Goal: Task Accomplishment & Management: Use online tool/utility

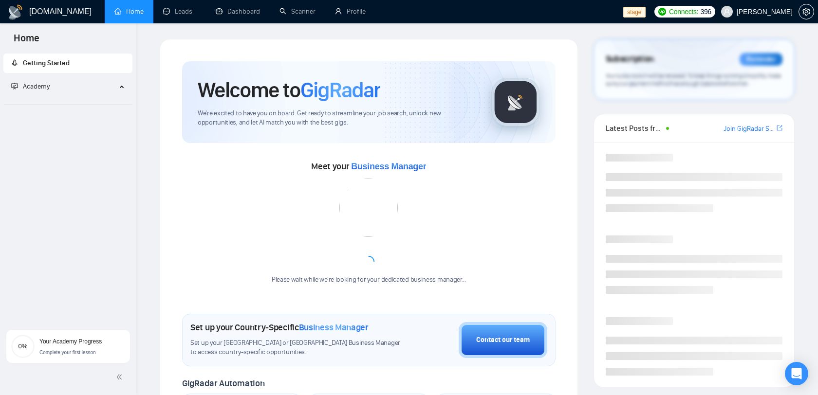
click at [783, 12] on span "Robert O'Kruk" at bounding box center [765, 12] width 56 height 0
click at [165, 9] on link "Leads" at bounding box center [179, 11] width 33 height 8
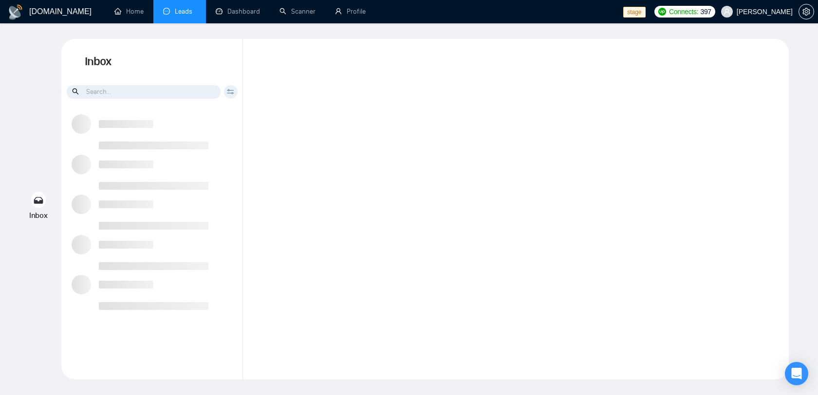
click at [237, 94] on div "Client Reset Date Reset Reset Apply" at bounding box center [231, 92] width 14 height 14
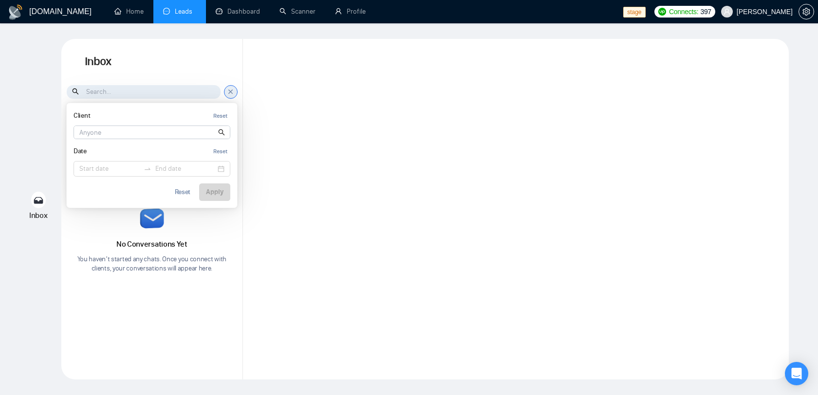
click at [236, 94] on div "Client Reset Date Reset Reset Apply" at bounding box center [231, 92] width 14 height 14
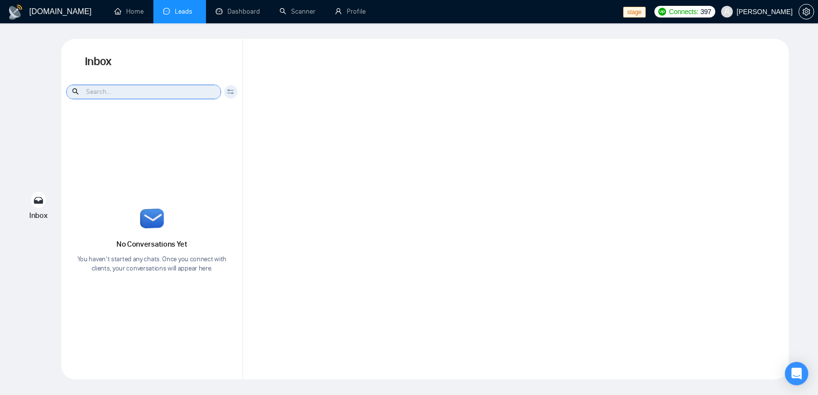
click at [171, 93] on input at bounding box center [144, 92] width 154 height 14
click at [40, 197] on icon at bounding box center [39, 200] width 10 height 7
click at [776, 6] on span "Robert O'Kruk" at bounding box center [756, 11] width 83 height 31
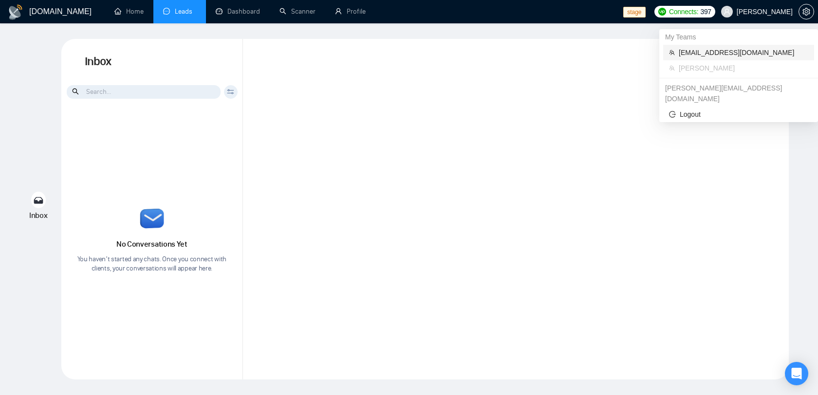
click at [749, 52] on span "[EMAIL_ADDRESS][DOMAIN_NAME]" at bounding box center [744, 52] width 130 height 11
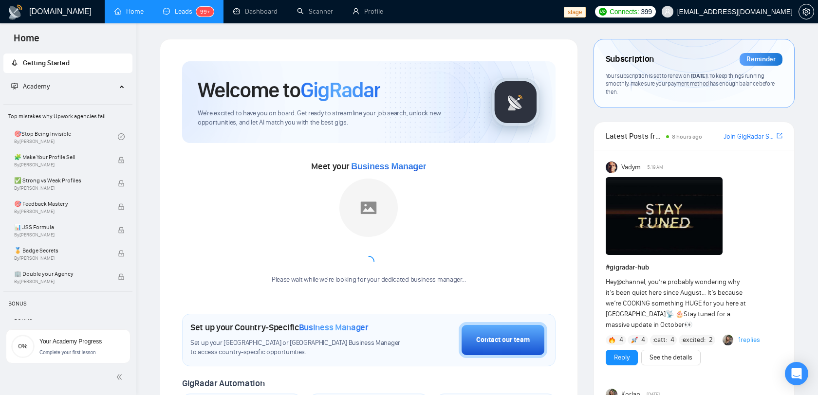
click at [197, 9] on sup "99+" at bounding box center [205, 12] width 18 height 10
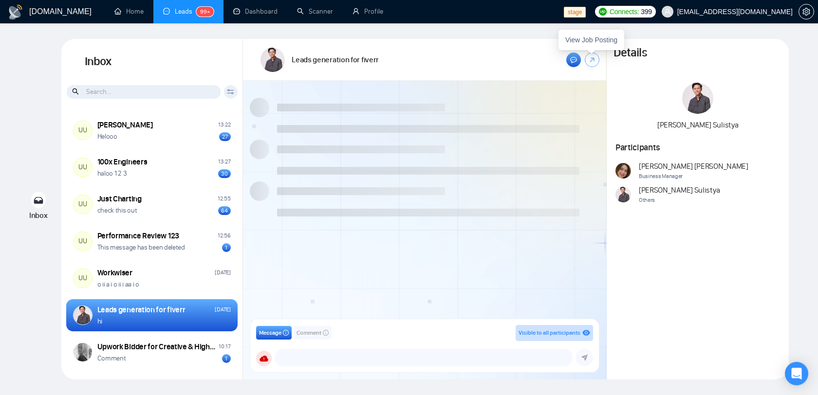
scroll to position [155, 0]
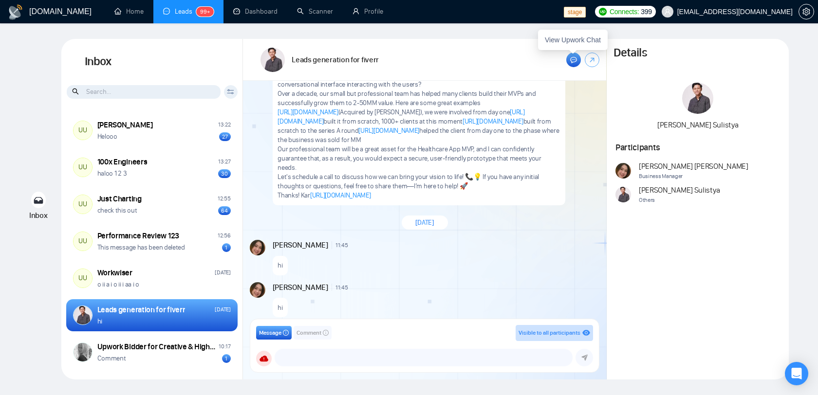
click at [579, 61] on link at bounding box center [573, 60] width 15 height 15
click at [310, 355] on textarea at bounding box center [423, 358] width 297 height 17
click at [266, 357] on icon at bounding box center [264, 359] width 9 height 6
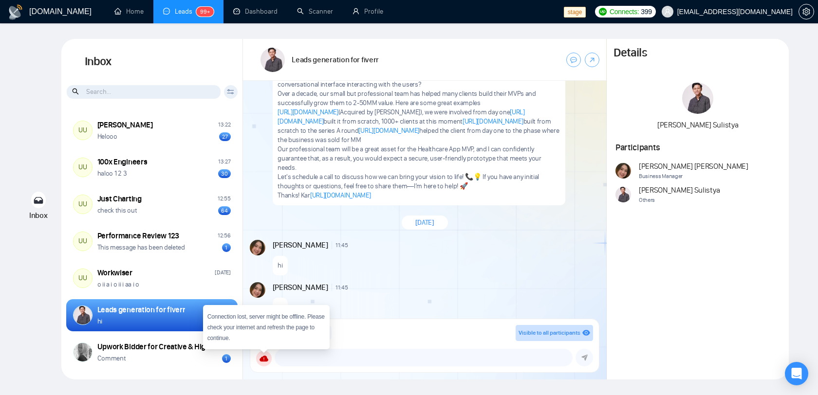
click at [266, 357] on icon at bounding box center [264, 359] width 9 height 6
click at [267, 356] on icon at bounding box center [264, 359] width 9 height 6
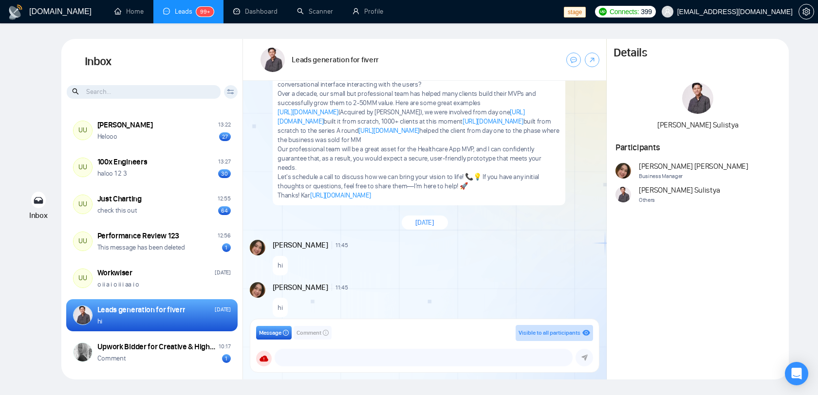
click at [564, 333] on span "Visible to all participants" at bounding box center [550, 333] width 62 height 7
click at [530, 285] on div "New Message" at bounding box center [476, 288] width 243 height 6
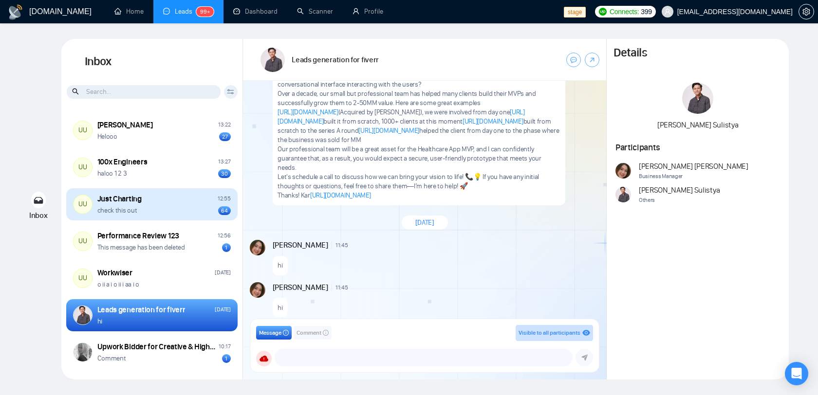
click at [174, 215] on div "check this out 64" at bounding box center [163, 210] width 133 height 9
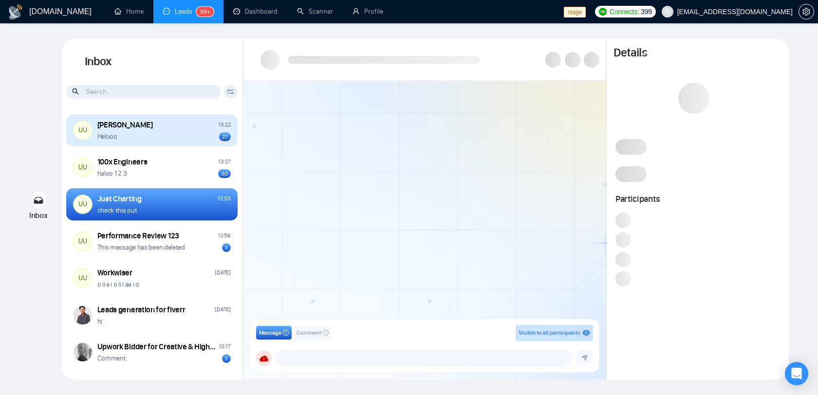
click at [159, 134] on div "Helooo 27" at bounding box center [163, 136] width 133 height 9
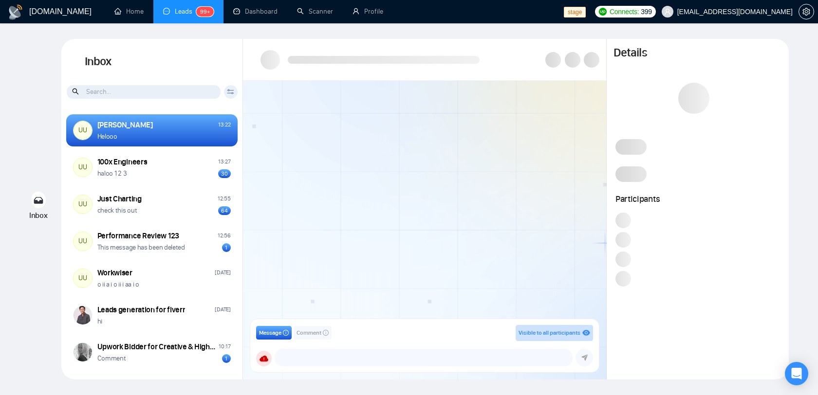
click at [233, 93] on icon at bounding box center [230, 91] width 7 height 5
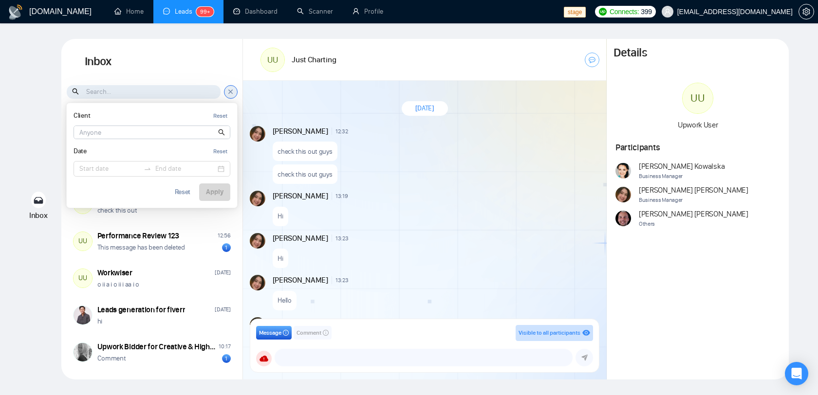
click at [233, 93] on icon at bounding box center [230, 92] width 7 height 8
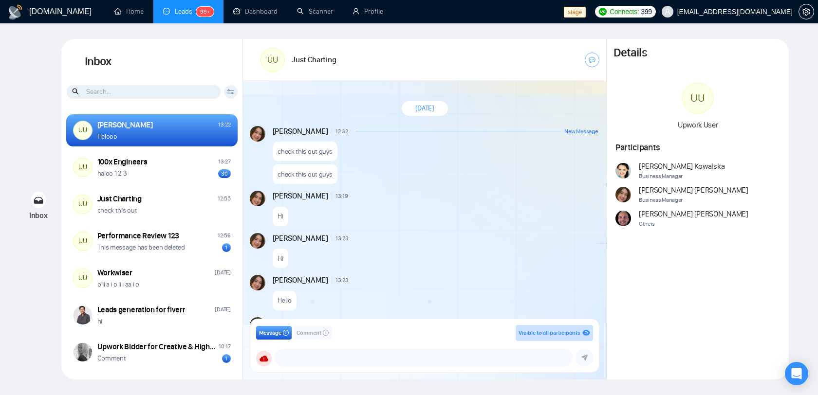
click at [652, 176] on span "Business Manager" at bounding box center [682, 176] width 86 height 9
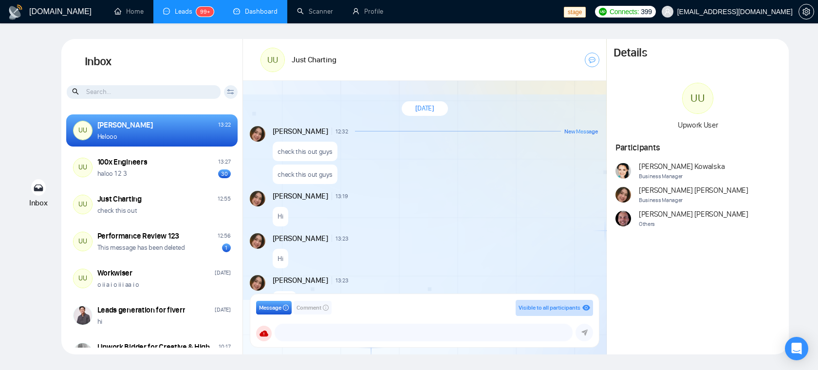
click at [262, 7] on link "Dashboard" at bounding box center [255, 11] width 44 height 8
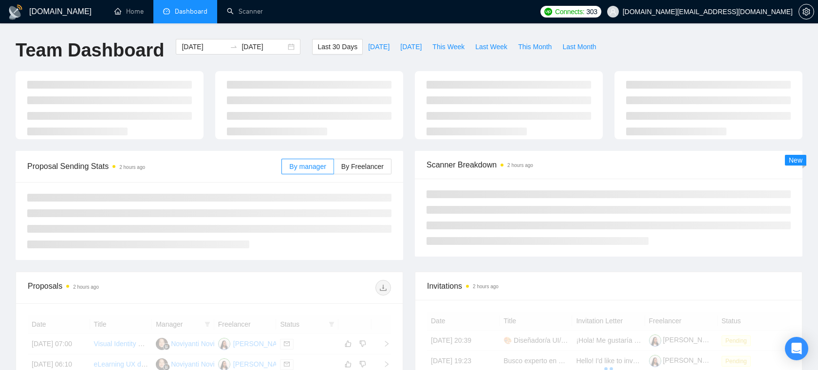
click at [746, 12] on span "dee7.office@gmail.com" at bounding box center [708, 12] width 170 height 0
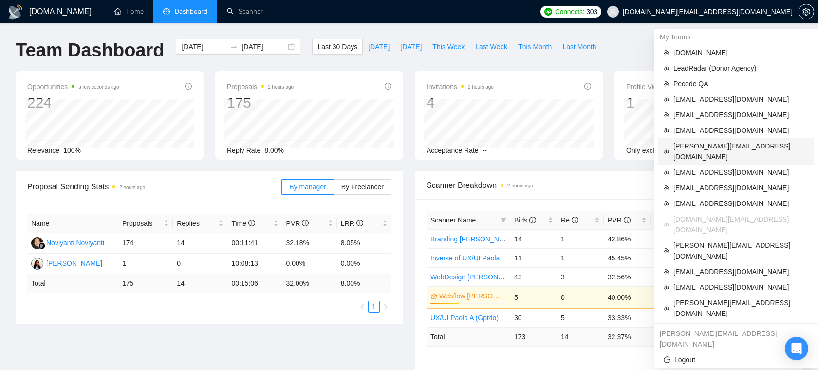
click at [713, 145] on span "oleksandr@webhelpagency.com" at bounding box center [741, 151] width 135 height 21
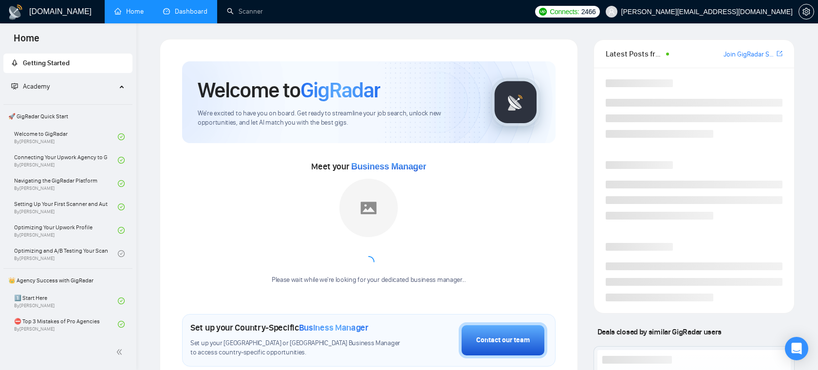
click at [196, 16] on link "Dashboard" at bounding box center [185, 11] width 44 height 8
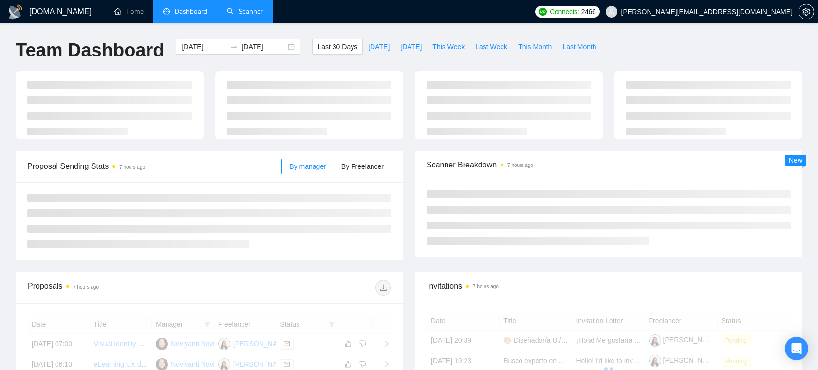
click at [245, 16] on link "Scanner" at bounding box center [245, 11] width 36 height 8
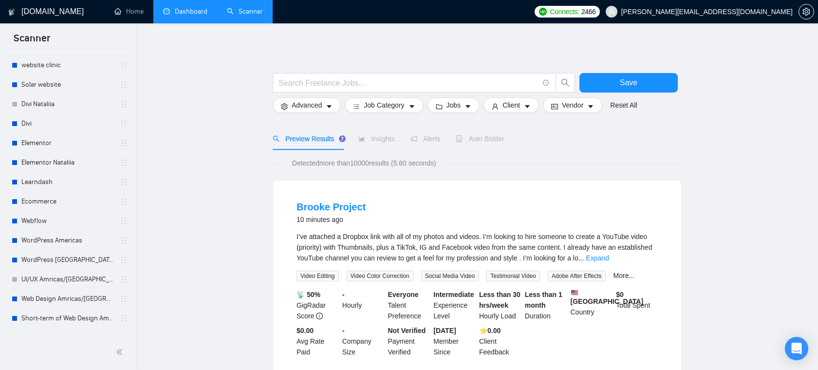
scroll to position [59, 0]
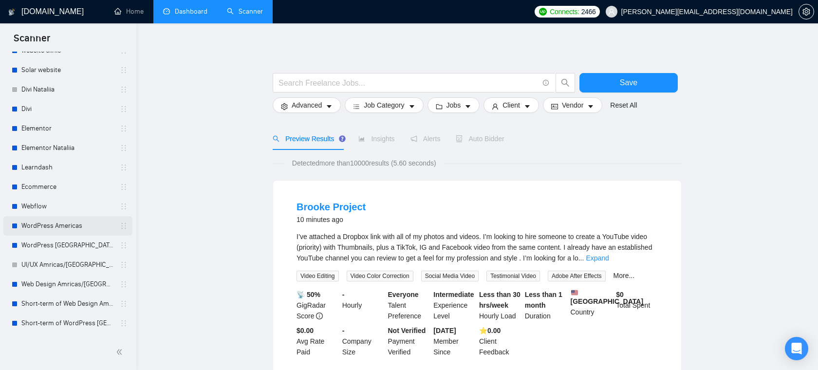
click at [50, 228] on link "WordPress Americas" at bounding box center [67, 225] width 93 height 19
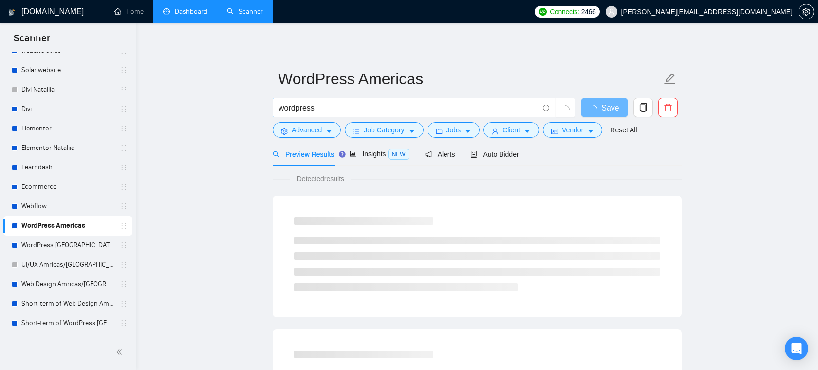
click at [331, 108] on input "wordpress" at bounding box center [409, 108] width 260 height 12
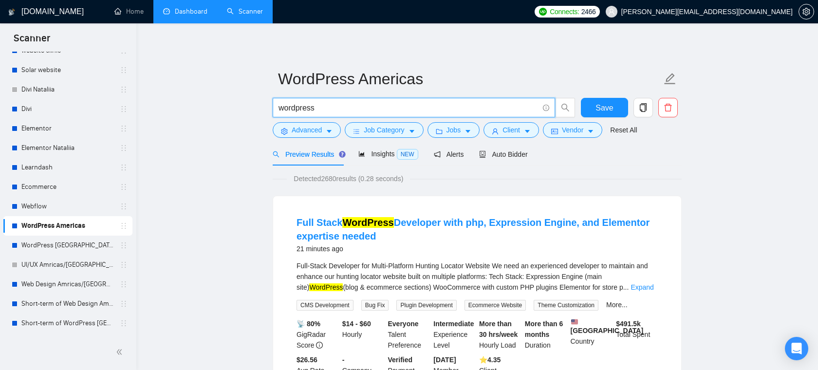
drag, startPoint x: 319, startPoint y: 107, endPoint x: 269, endPoint y: 108, distance: 50.7
click at [326, 110] on input "wordpress" at bounding box center [409, 108] width 260 height 12
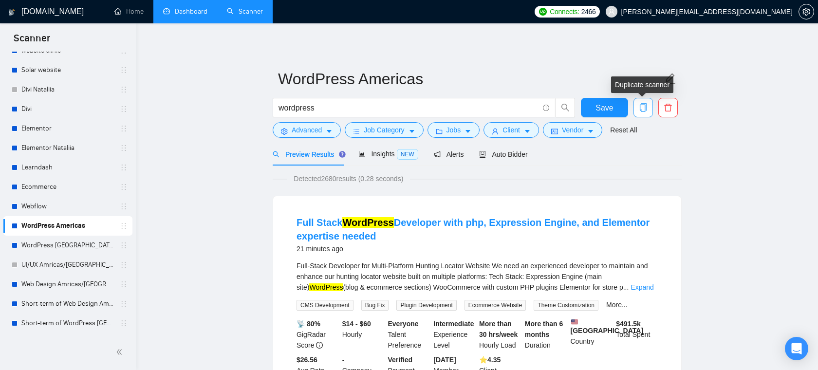
click at [641, 110] on icon "copy" at bounding box center [643, 107] width 9 height 9
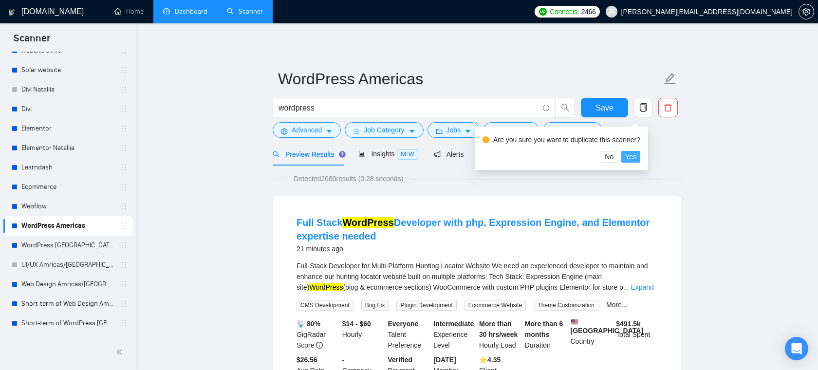
click at [637, 156] on span "Yes" at bounding box center [630, 156] width 11 height 11
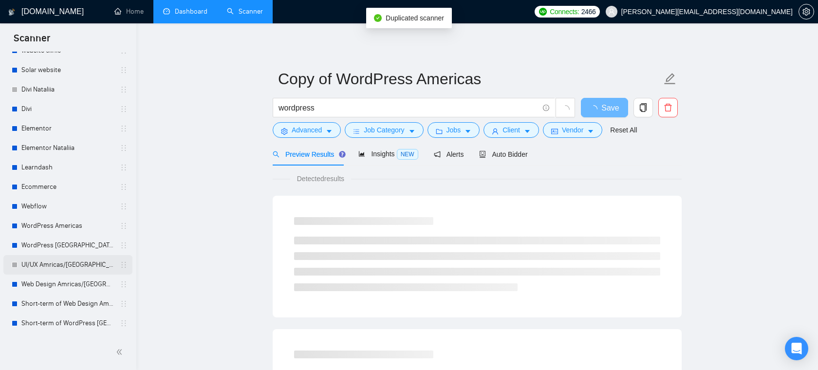
scroll to position [155, 0]
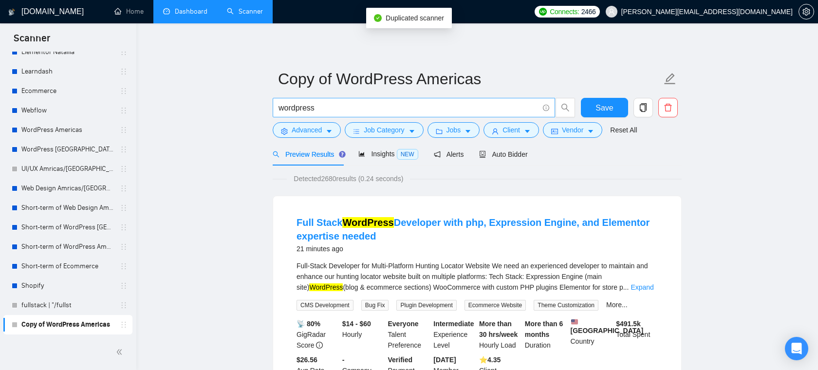
click at [379, 106] on input "wordpress" at bounding box center [409, 108] width 260 height 12
paste input "("(Wordpress)" | "(Wordpress" | "/Wordpress" | (wordpress*) | WP | "Word Press"…"
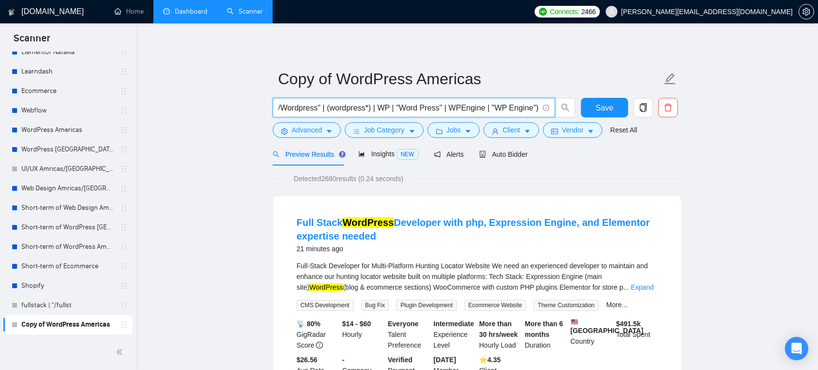
scroll to position [0, 0]
drag, startPoint x: 385, startPoint y: 111, endPoint x: 247, endPoint y: 111, distance: 137.8
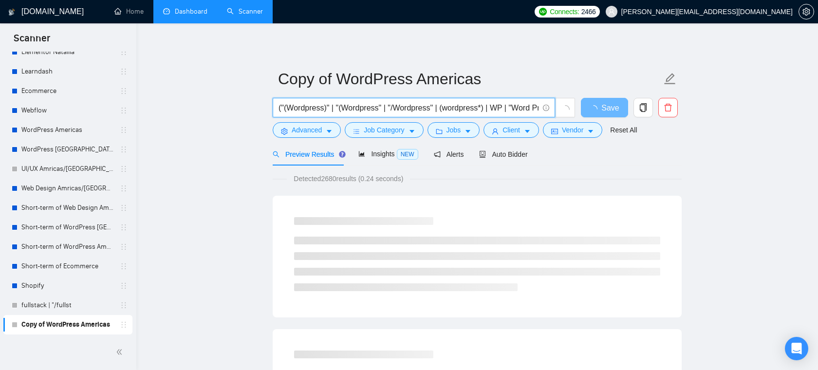
click at [318, 110] on input "("(Wordpress)" | "(Wordpress" | "/Wordpress" | (wordpress*) | WP | "Word Press"…" at bounding box center [409, 108] width 260 height 12
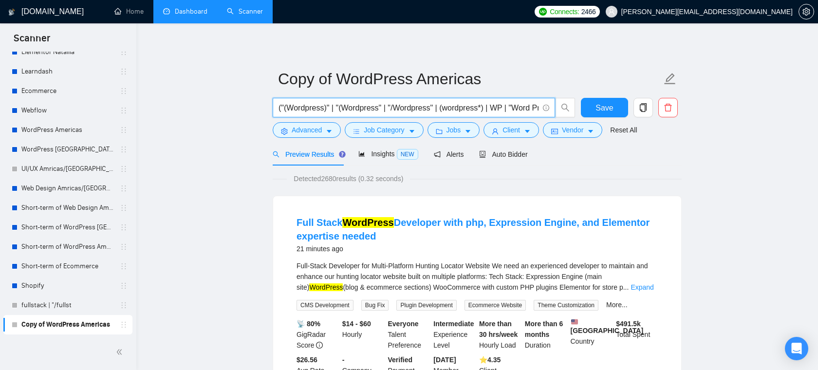
type input "("(Wordpress)" | "(Wordpress" | "/Wordpress" | (wordpress*) | WP | "Word Press"…"
drag, startPoint x: 431, startPoint y: 117, endPoint x: 437, endPoint y: 116, distance: 5.9
click at [437, 116] on span "("(Wordpress)" | "(Wordpress" | "/Wordpress" | (wordpress*) | WP | "Word Press"…" at bounding box center [414, 107] width 282 height 19
drag, startPoint x: 507, startPoint y: 109, endPoint x: 546, endPoint y: 109, distance: 39.0
click at [546, 109] on span "("(Wordpress)" | "(Wordpress" | "/Wordpress" | (wordpress*) | WP | "Word Press"…" at bounding box center [414, 107] width 282 height 19
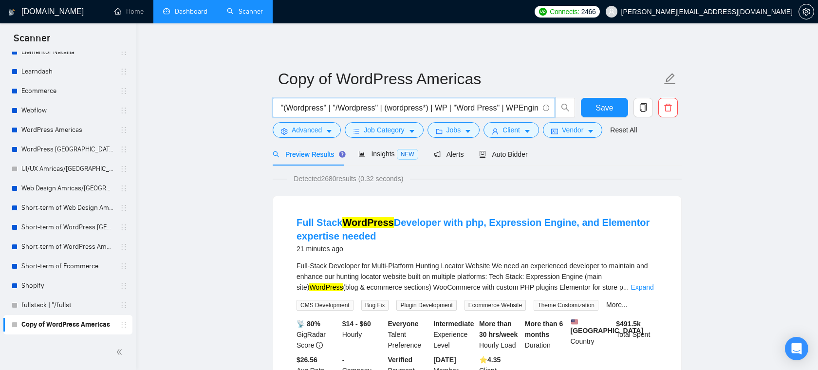
scroll to position [0, 121]
click at [418, 106] on input "("(Wordpress)" | "(Wordpress" | "/Wordpress" | (wordpress*) | WP | "Word Press"…" at bounding box center [409, 108] width 260 height 12
click at [468, 131] on button "Jobs" at bounding box center [454, 130] width 53 height 16
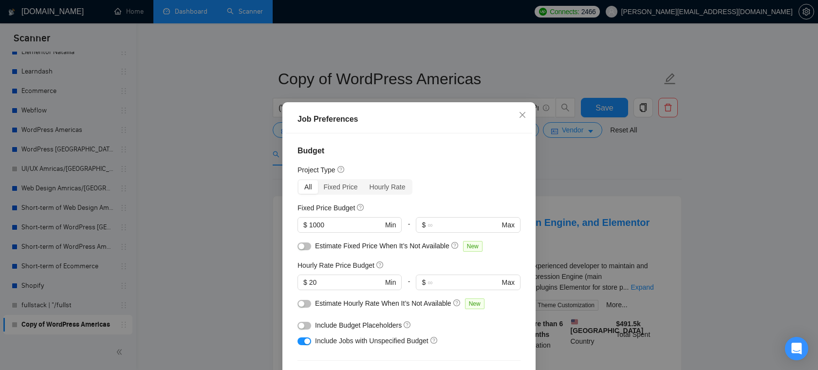
scroll to position [20, 0]
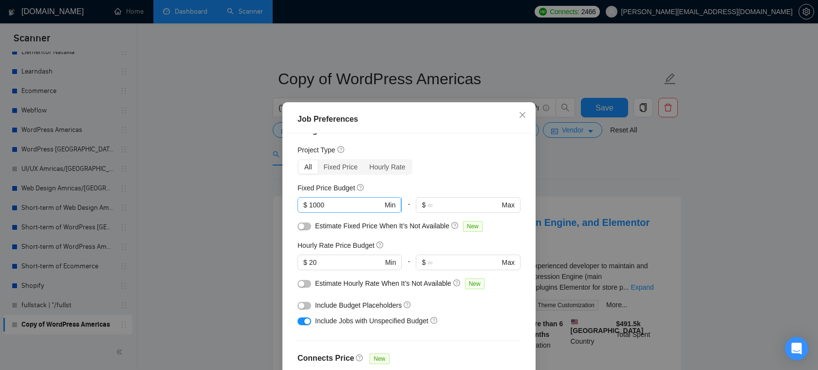
click at [351, 204] on input "1000" at bounding box center [346, 205] width 74 height 11
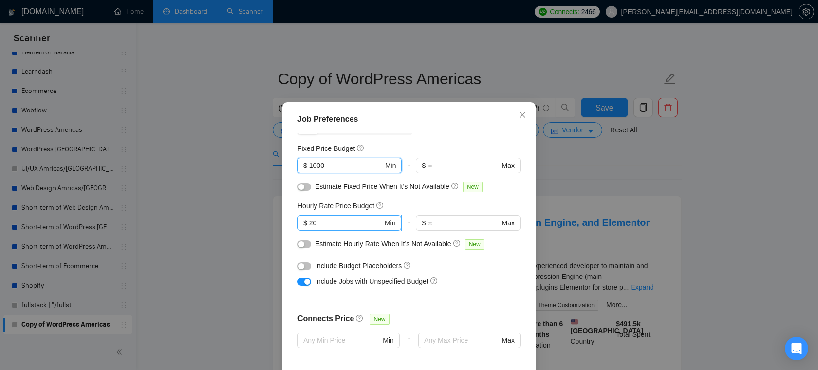
click at [340, 221] on input "20" at bounding box center [346, 223] width 74 height 11
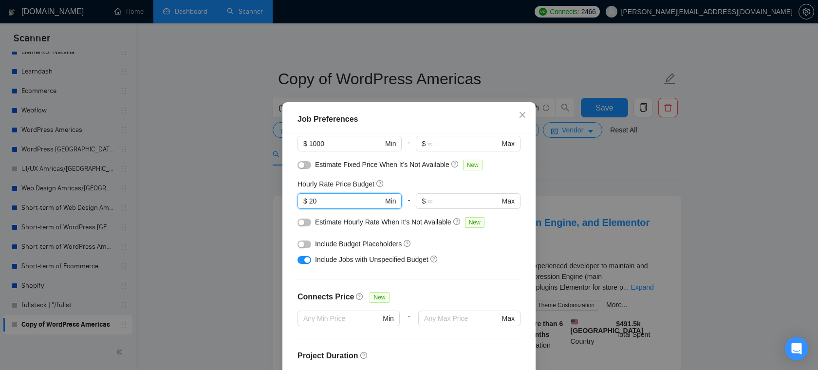
click at [305, 260] on div "button" at bounding box center [307, 260] width 6 height 6
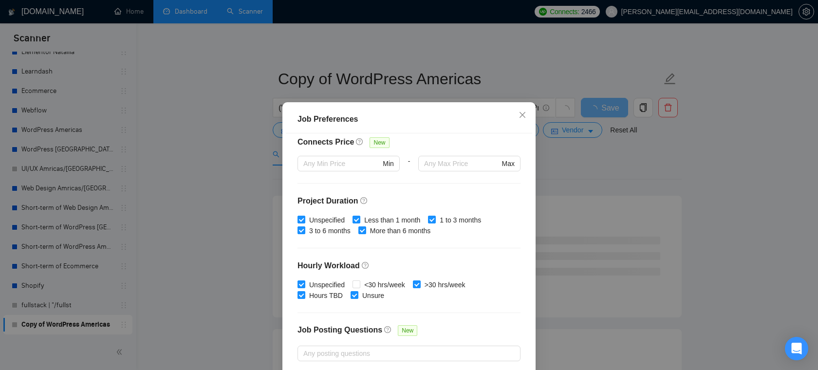
scroll to position [249, 0]
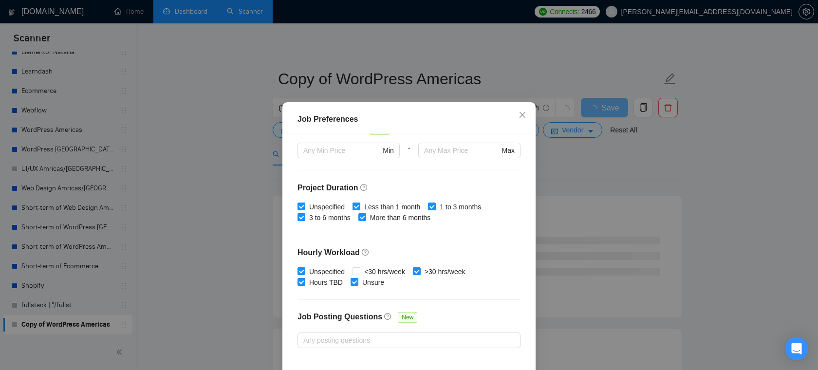
click at [367, 204] on span "Less than 1 month" at bounding box center [392, 207] width 64 height 11
click at [359, 204] on input "Less than 1 month" at bounding box center [356, 206] width 7 height 7
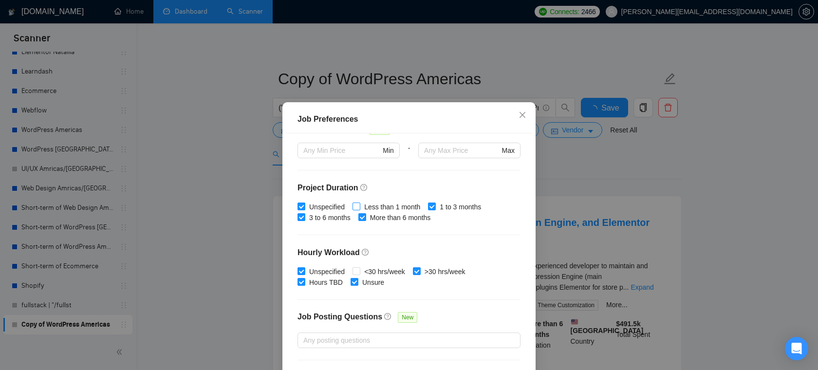
checkbox input "false"
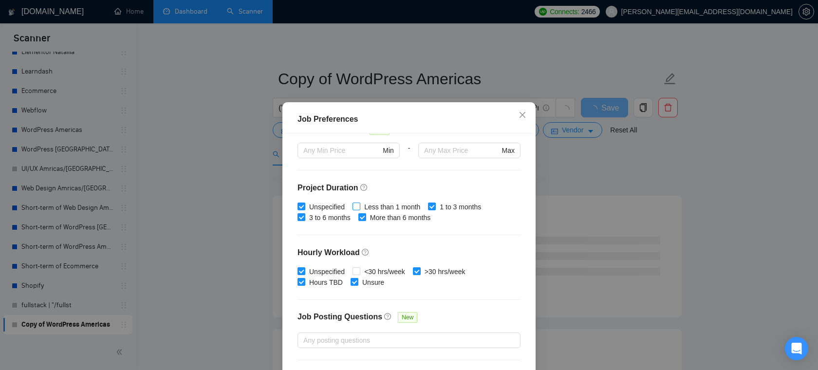
scroll to position [290, 0]
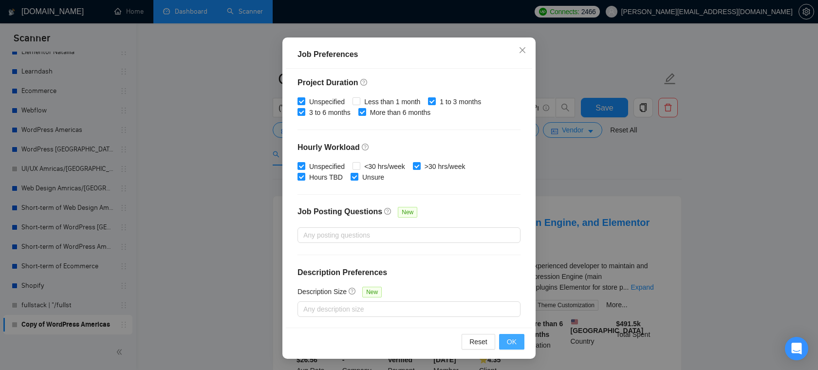
click at [516, 344] on button "OK" at bounding box center [511, 342] width 25 height 16
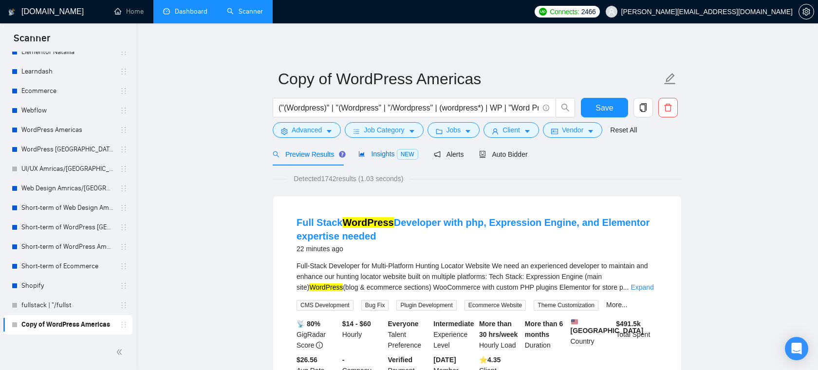
click at [392, 158] on div "Insights NEW" at bounding box center [387, 154] width 59 height 11
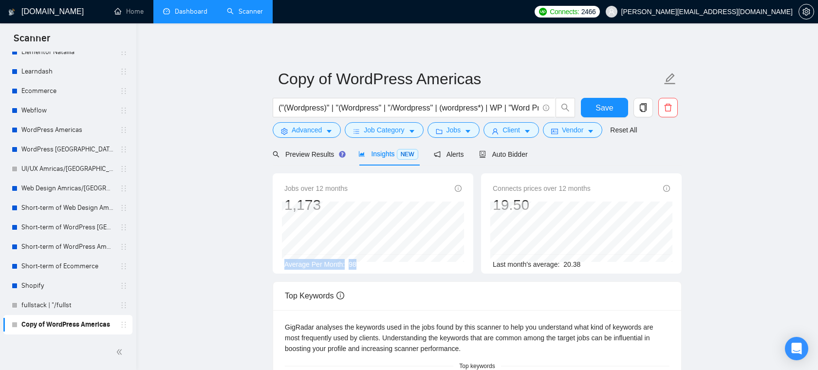
click at [284, 260] on div "Jobs over 12 months 1,173 Dec 2024 110 Average Per Month: 98" at bounding box center [372, 226] width 177 height 87
click at [372, 269] on div "Average Per Month: 98" at bounding box center [372, 264] width 177 height 11
click at [526, 130] on button "Client" at bounding box center [512, 130] width 56 height 16
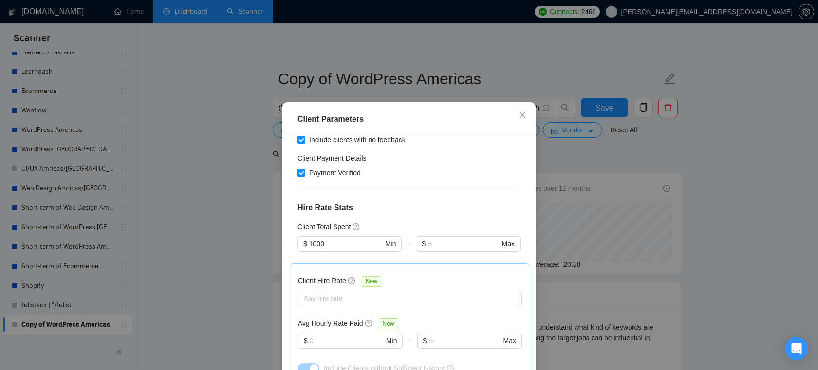
scroll to position [206, 0]
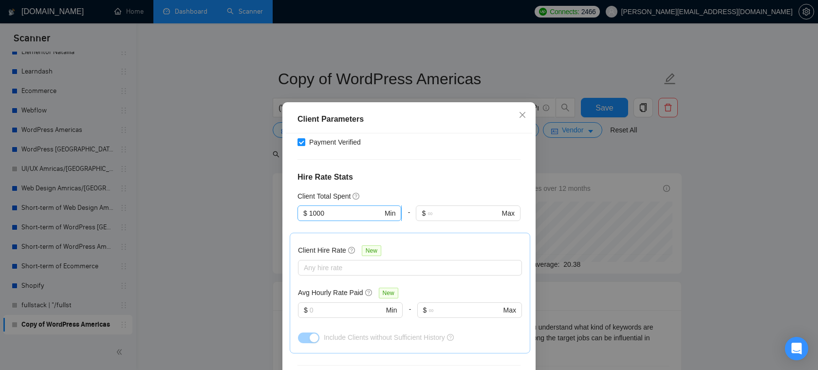
click at [352, 210] on input "1000" at bounding box center [346, 213] width 74 height 11
click at [526, 113] on span "Close" at bounding box center [522, 115] width 26 height 26
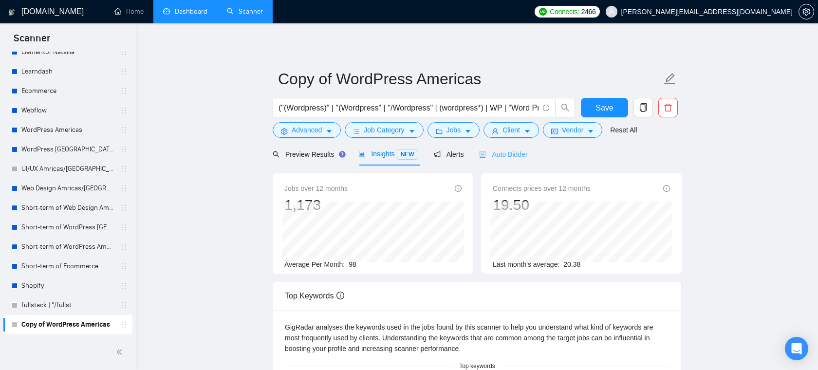
click at [501, 148] on div "Auto Bidder" at bounding box center [503, 154] width 48 height 23
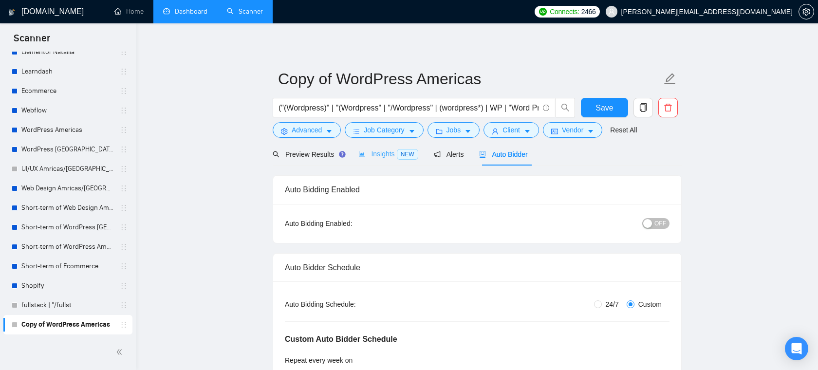
click at [376, 162] on div "Insights NEW" at bounding box center [387, 154] width 59 height 23
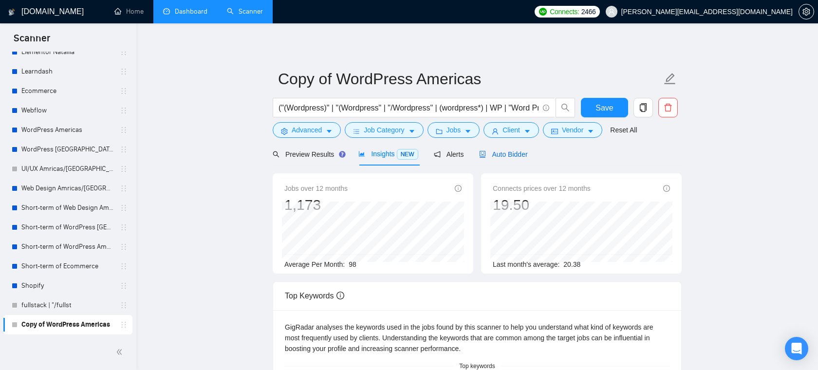
click at [501, 156] on span "Auto Bidder" at bounding box center [503, 154] width 48 height 8
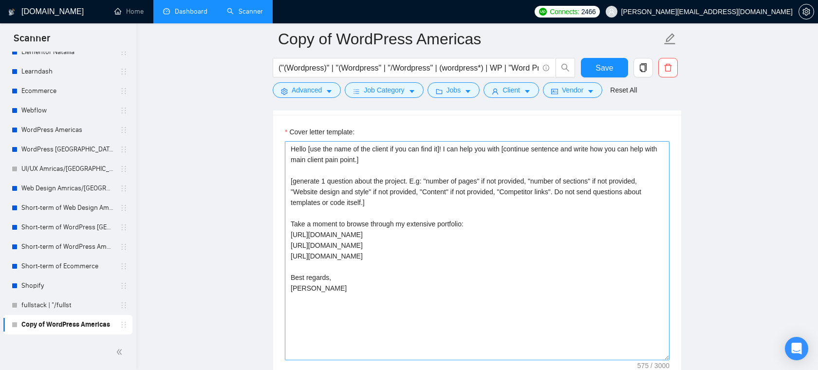
scroll to position [1267, 0]
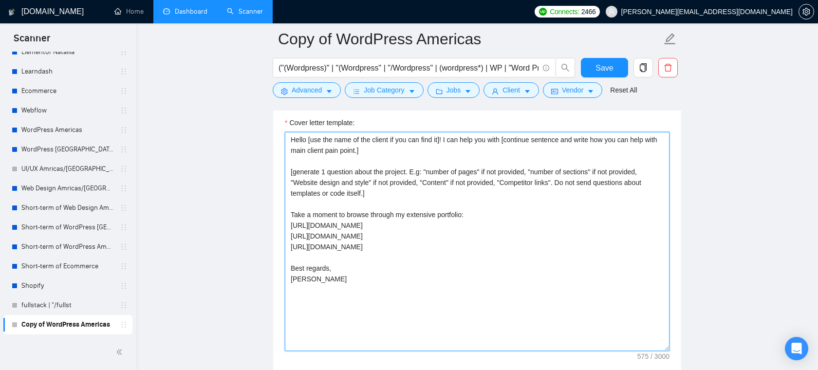
click at [404, 259] on textarea "Hello [use the name of the client if you can find it]! I can help you with [con…" at bounding box center [477, 241] width 385 height 219
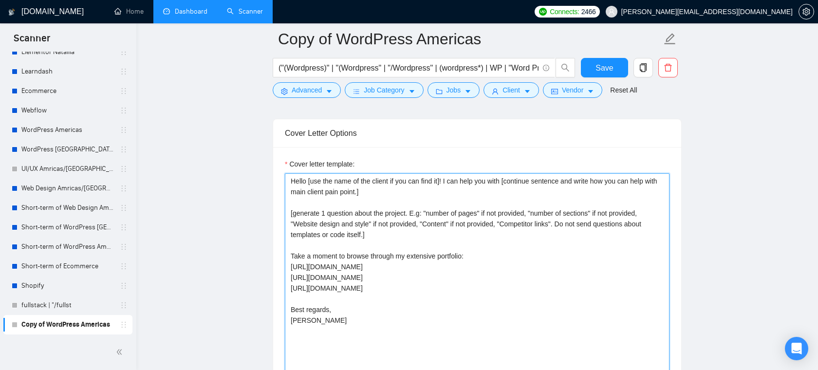
scroll to position [1212, 0]
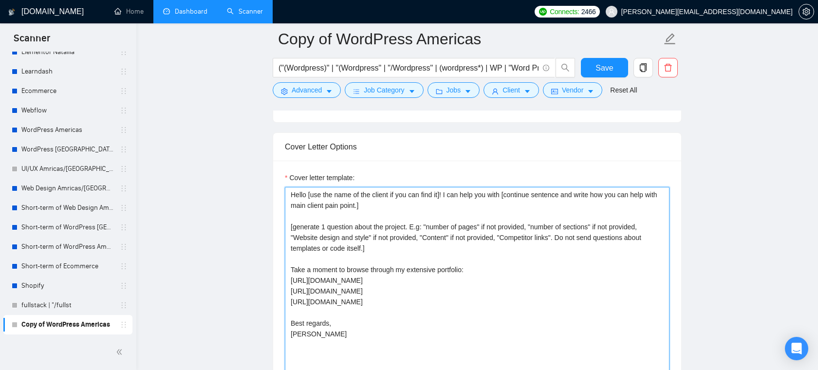
click at [402, 210] on textarea "Hello [use the name of the client if you can find it]! I can help you with [con…" at bounding box center [477, 296] width 385 height 219
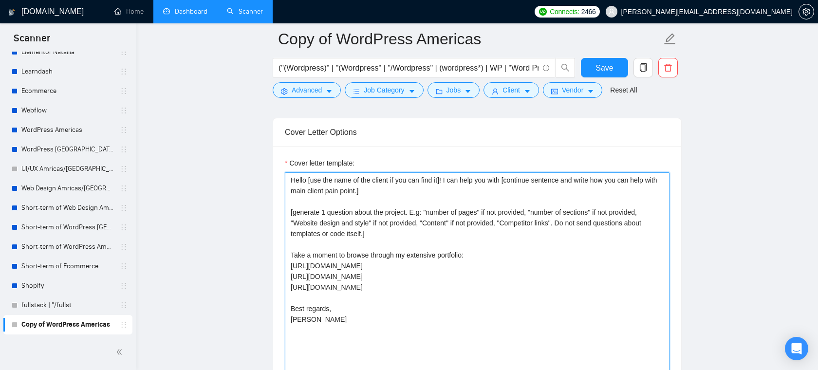
scroll to position [1238, 0]
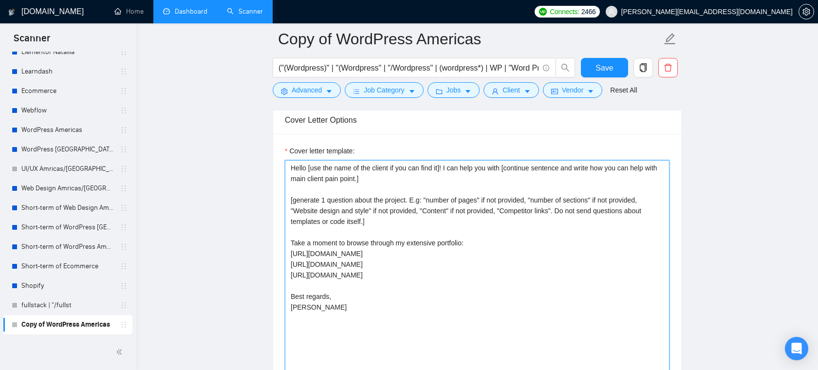
drag, startPoint x: 415, startPoint y: 273, endPoint x: 293, endPoint y: 240, distance: 127.1
click at [293, 240] on textarea "Hello [use the name of the client if you can find it]! I can help you with [con…" at bounding box center [477, 269] width 385 height 219
click at [319, 240] on textarea "Hello [use the name of the client if you can find it]! I can help you with [con…" at bounding box center [477, 269] width 385 height 219
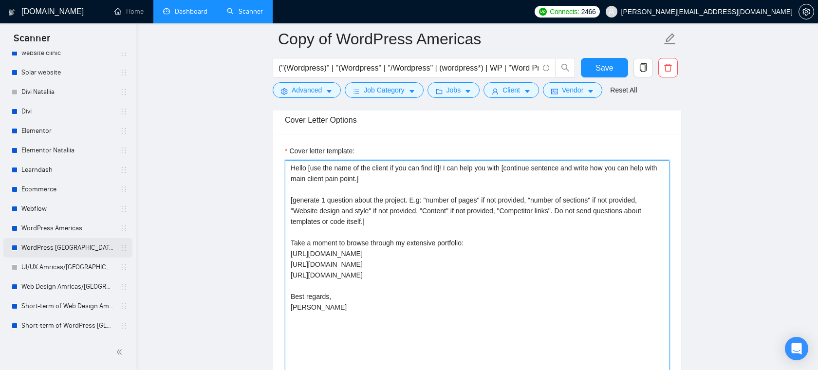
scroll to position [35, 0]
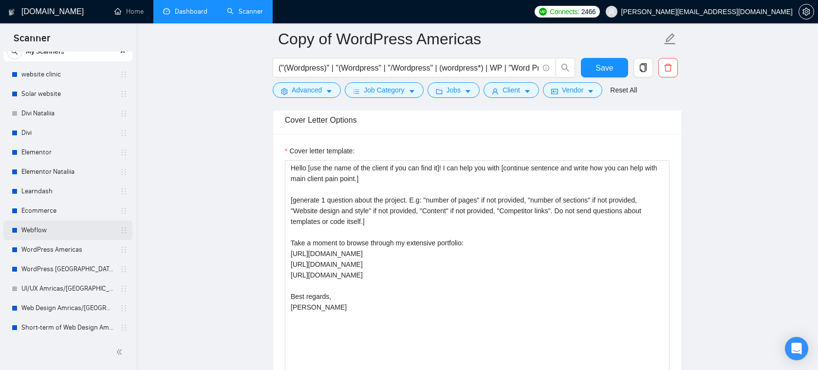
click at [51, 231] on link "Webflow" at bounding box center [67, 230] width 93 height 19
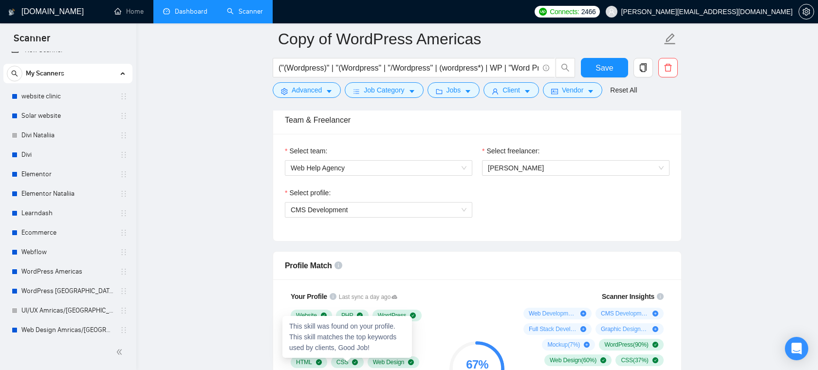
scroll to position [524, 0]
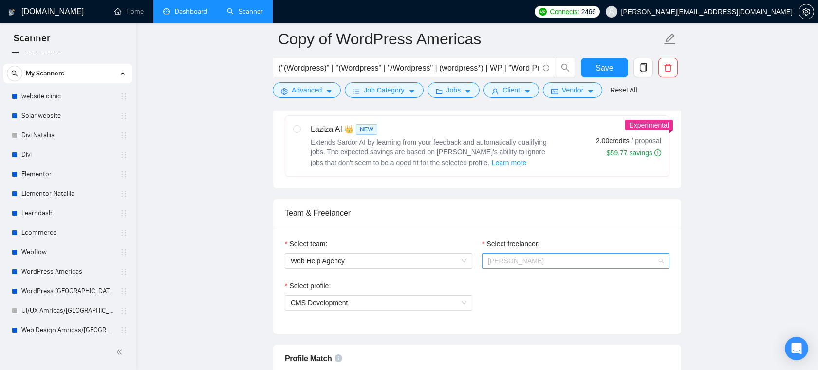
click at [538, 260] on span "Aleksandr Chumak" at bounding box center [516, 261] width 56 height 8
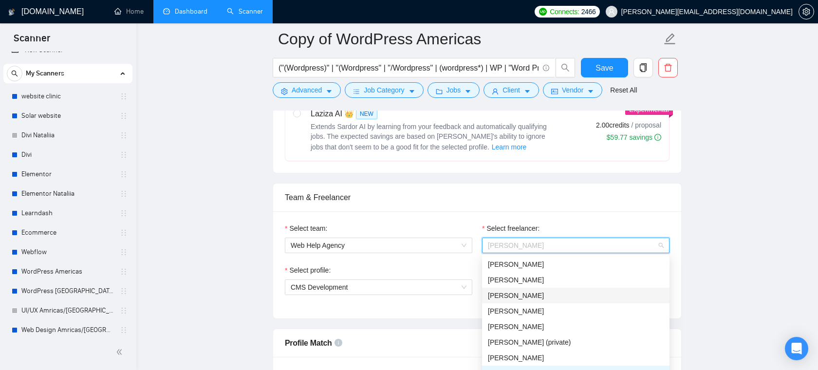
scroll to position [541, 0]
click at [490, 199] on div "Team & Freelancer" at bounding box center [477, 196] width 385 height 28
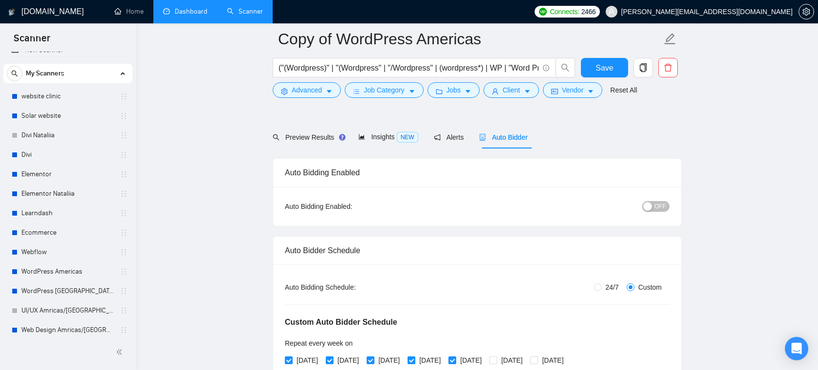
scroll to position [0, 0]
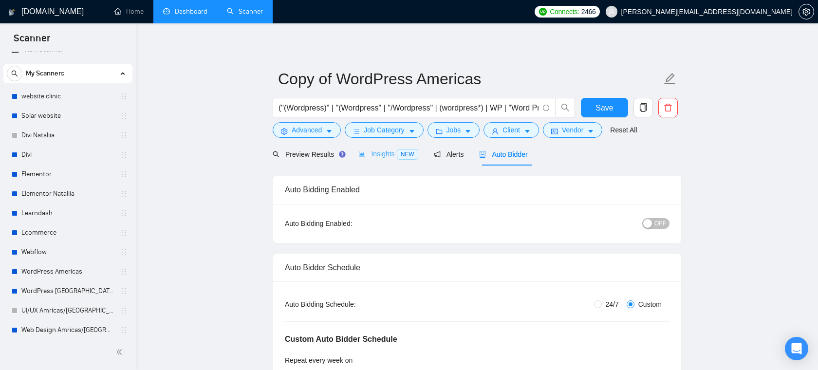
click at [378, 146] on div "Insights NEW" at bounding box center [387, 154] width 59 height 23
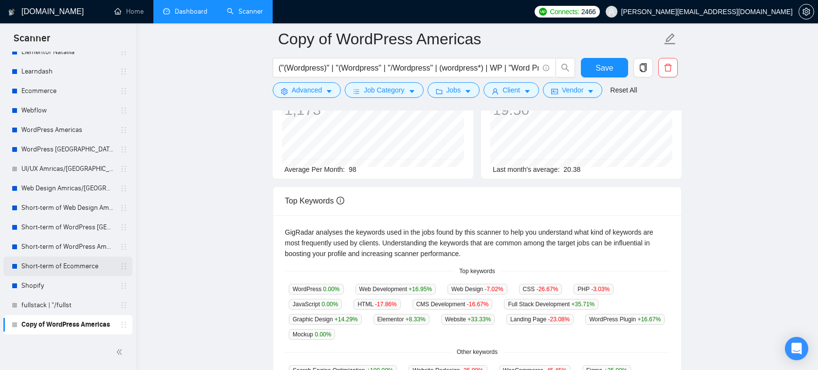
scroll to position [2, 0]
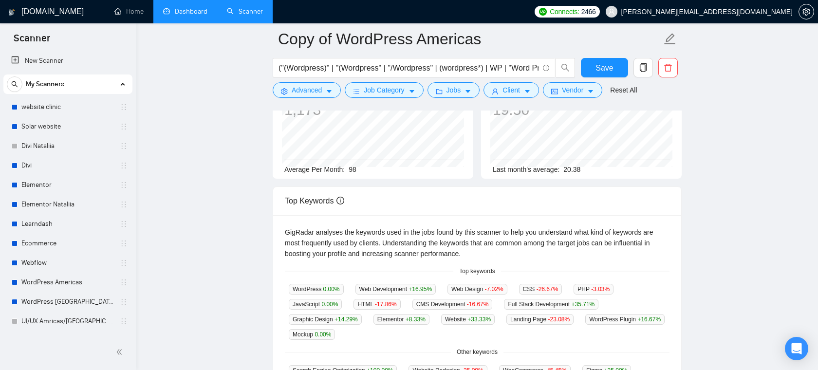
click at [184, 16] on link "Dashboard" at bounding box center [185, 11] width 44 height 8
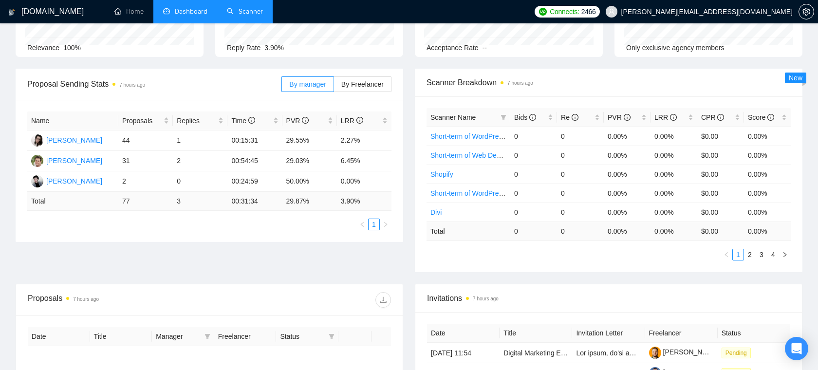
type input "2025-08-27"
type input "2025-09-26"
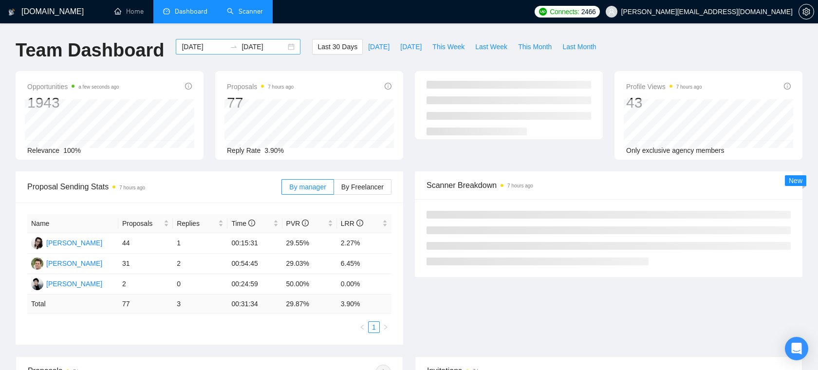
click at [200, 46] on input "2025-08-27" at bounding box center [204, 46] width 44 height 11
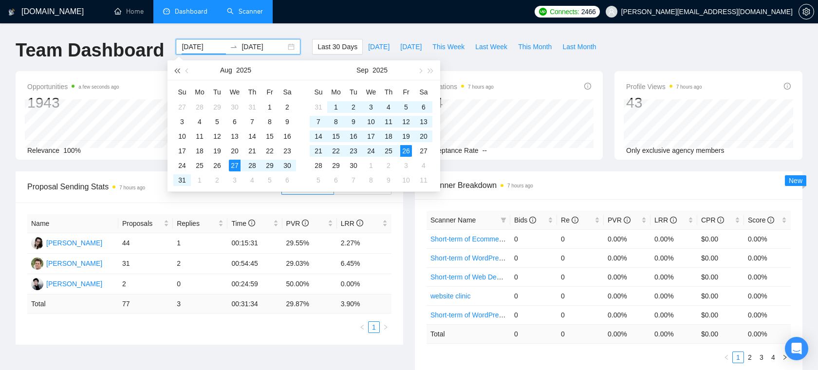
click at [178, 69] on span "button" at bounding box center [176, 70] width 5 height 5
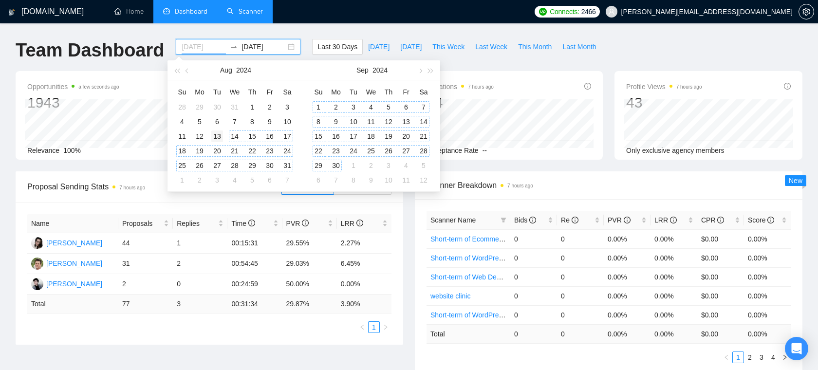
type input "2024-08-13"
click at [218, 133] on div "13" at bounding box center [217, 137] width 12 height 12
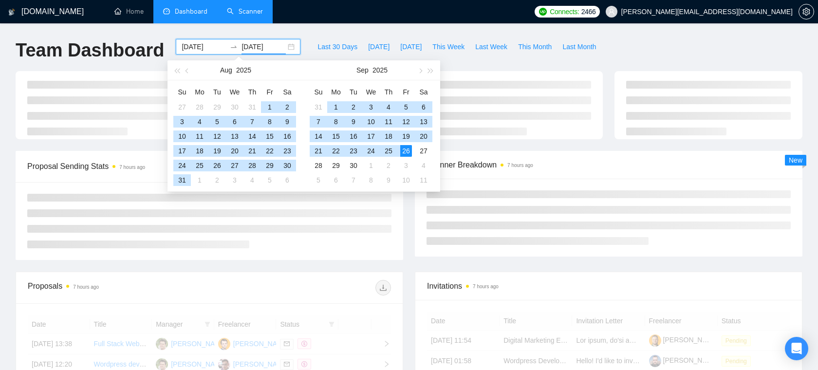
type input "2025-09-26"
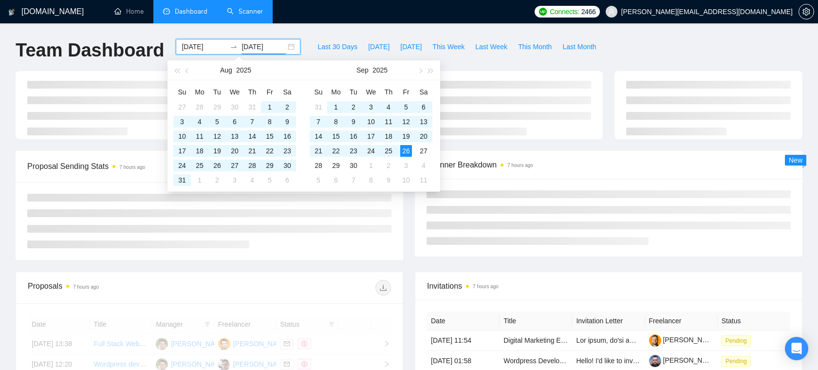
click at [322, 28] on div "GigRadar.io Home Dashboard Scanner Connects: 2466 oleksandr@webhelpagency.com T…" at bounding box center [409, 328] width 818 height 657
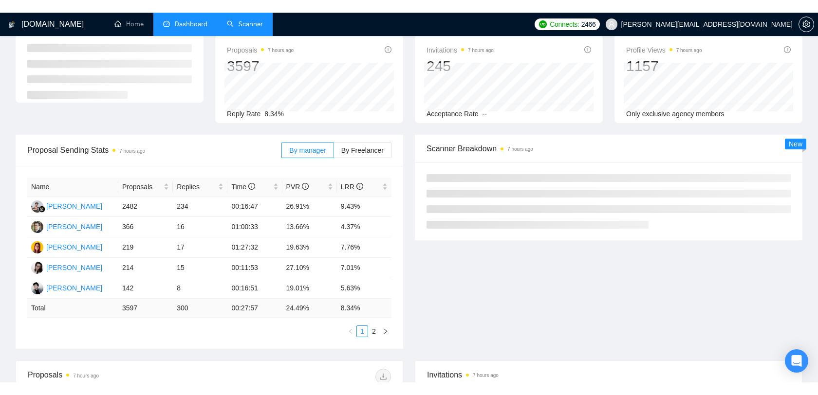
scroll to position [118, 0]
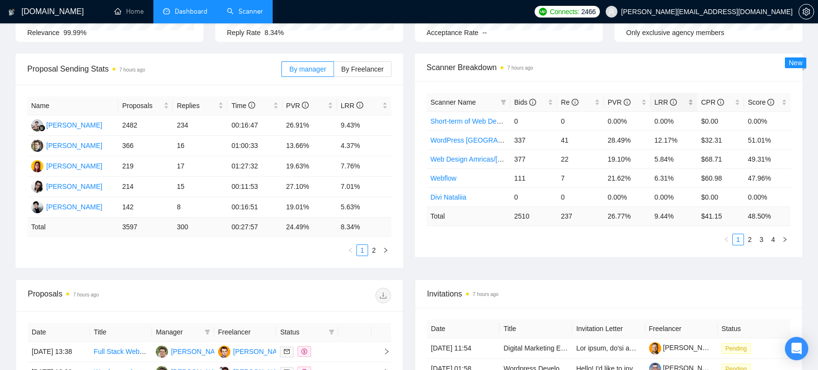
click at [692, 101] on div "LRR" at bounding box center [674, 102] width 39 height 11
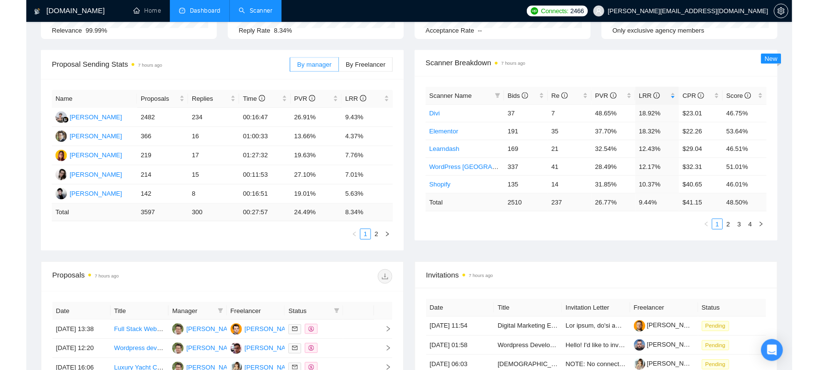
scroll to position [0, 0]
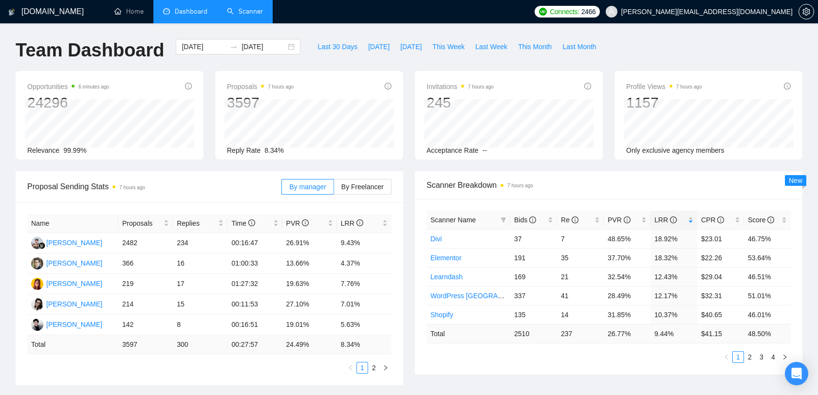
click at [245, 16] on link "Scanner" at bounding box center [245, 11] width 36 height 8
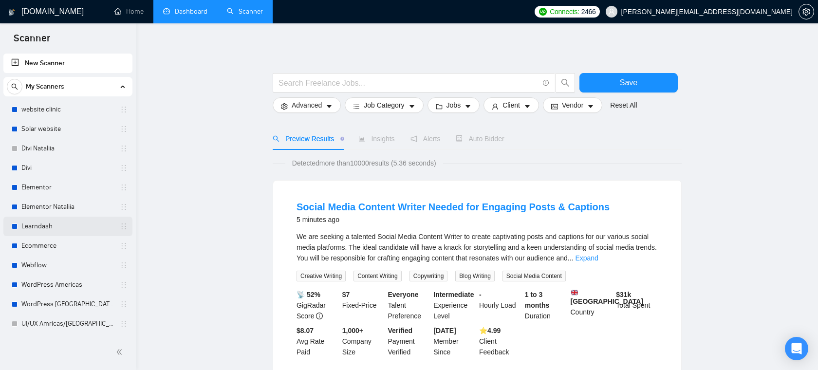
click at [42, 226] on link "Learndash" at bounding box center [67, 226] width 93 height 19
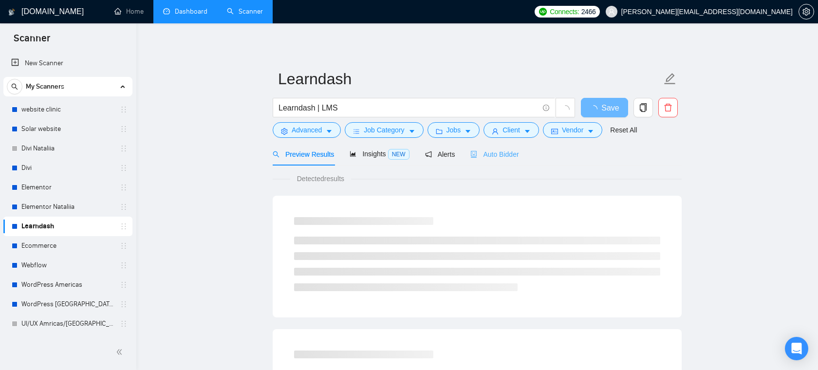
click at [507, 160] on div "Auto Bidder" at bounding box center [494, 154] width 48 height 23
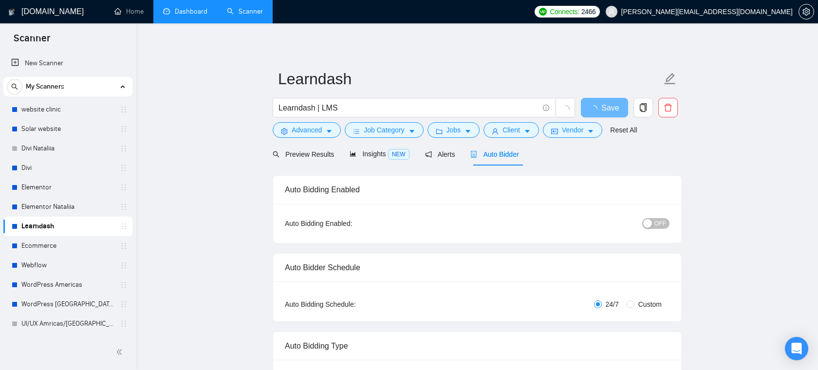
radio input "false"
radio input "true"
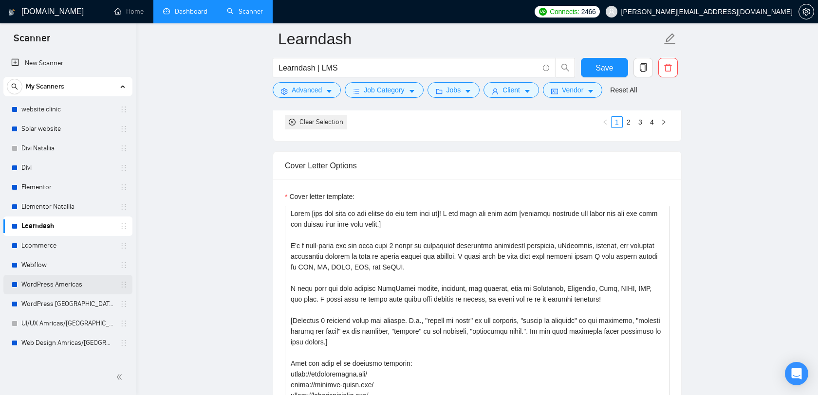
scroll to position [130, 0]
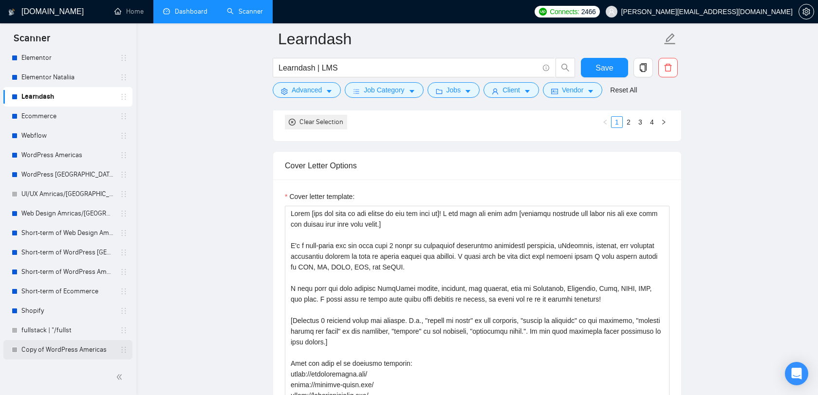
click at [68, 350] on link "Copy of WordPress Americas" at bounding box center [67, 349] width 93 height 19
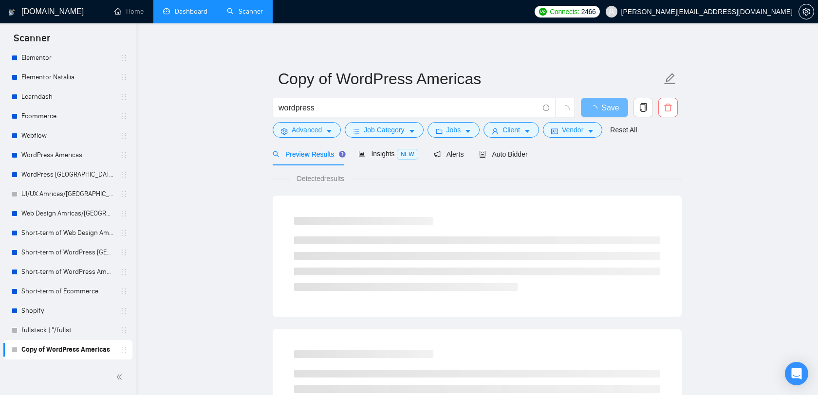
click at [669, 111] on icon "delete" at bounding box center [667, 108] width 7 height 8
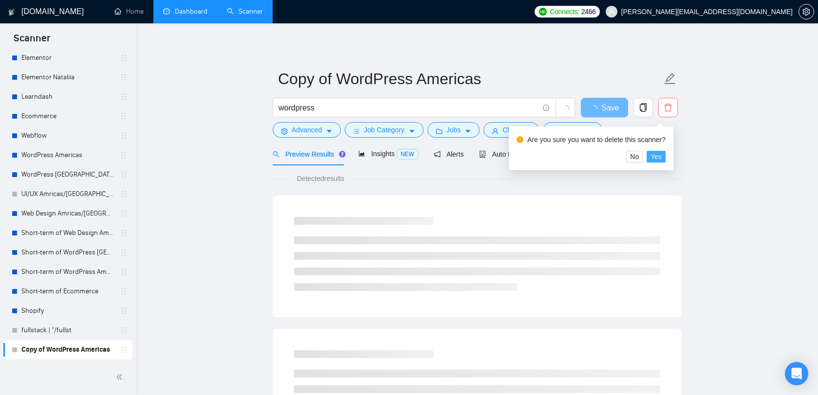
click at [660, 156] on span "Yes" at bounding box center [656, 156] width 11 height 11
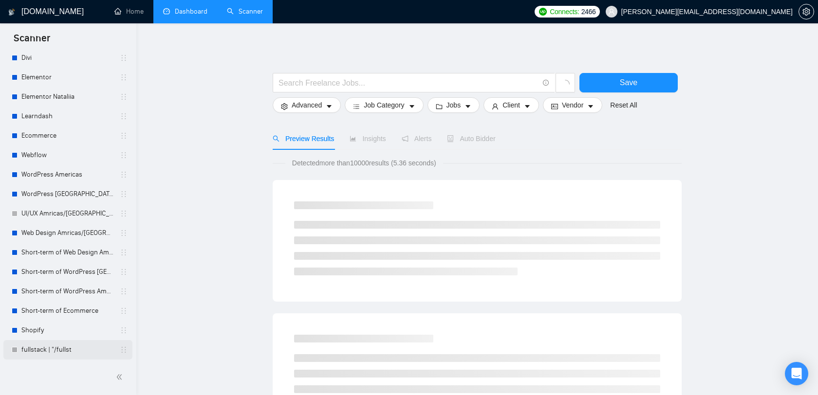
scroll to position [110, 0]
click at [75, 347] on link "fullstack | "/fullst" at bounding box center [67, 349] width 93 height 19
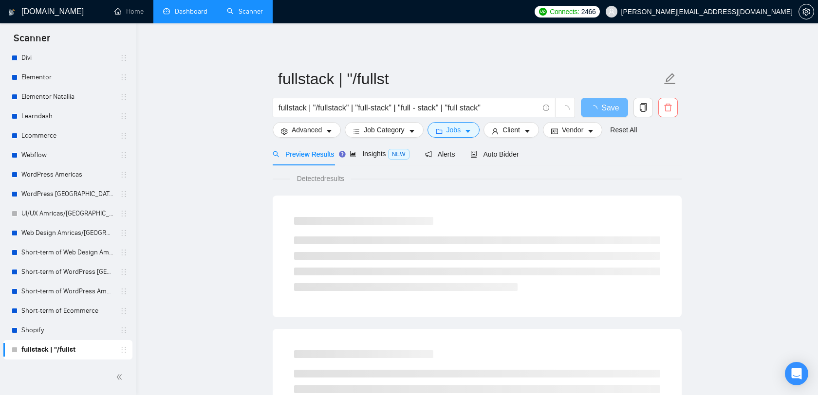
click at [670, 109] on icon "delete" at bounding box center [668, 107] width 9 height 9
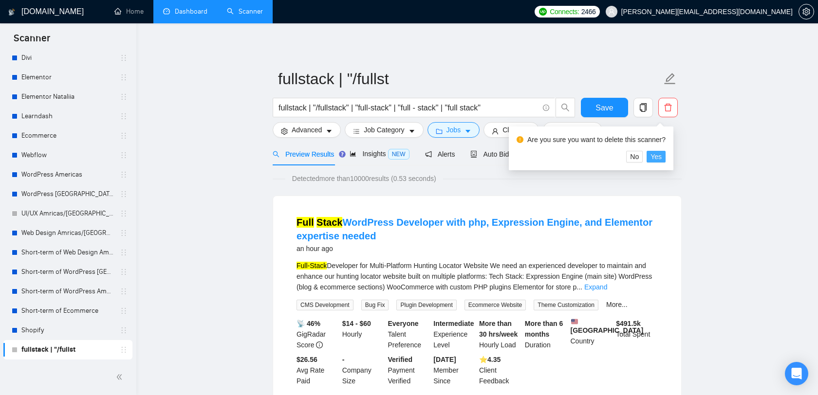
click at [660, 157] on span "Yes" at bounding box center [656, 156] width 11 height 11
